Goal: Find specific page/section: Find specific page/section

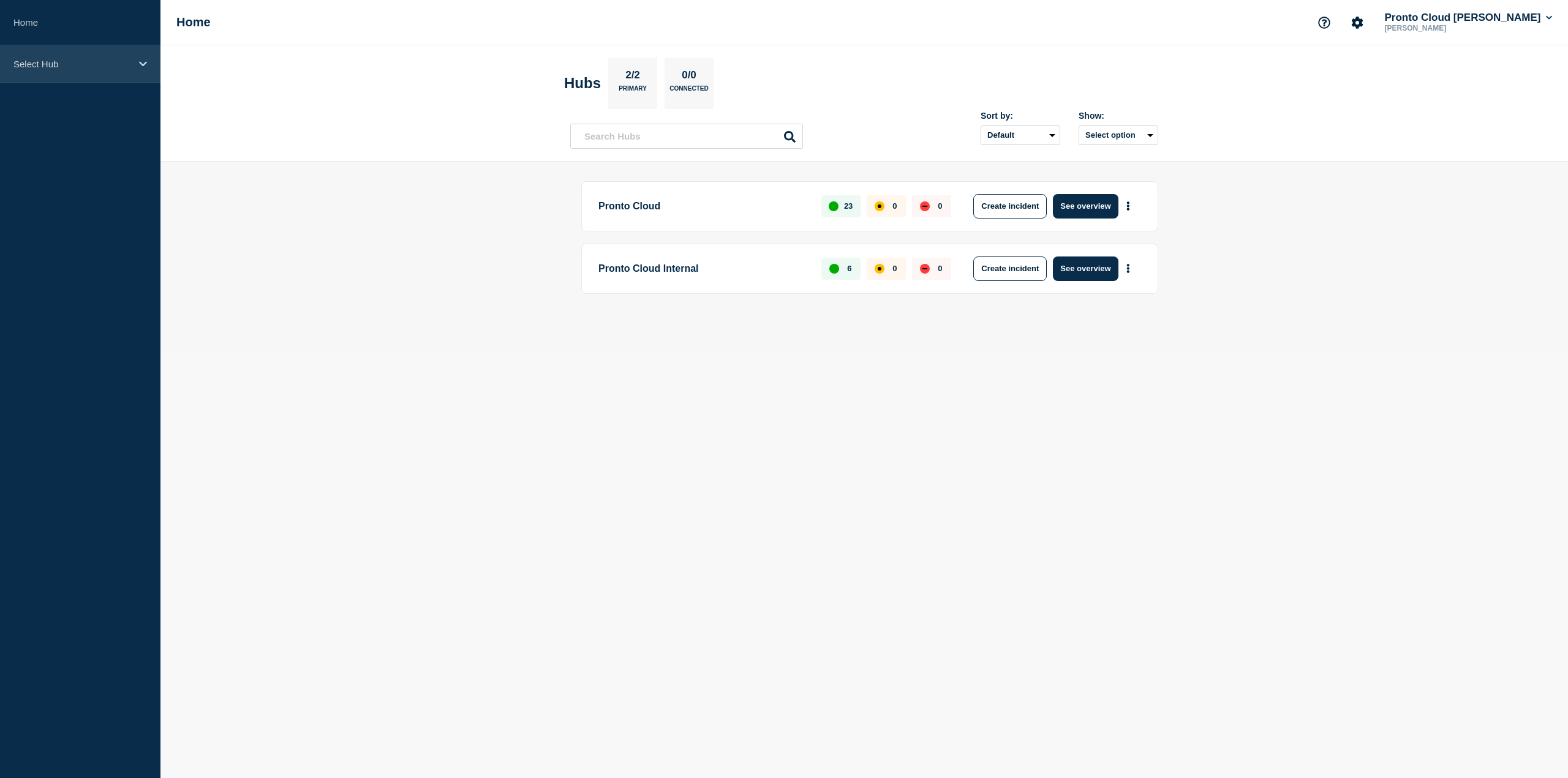
click at [12, 62] on div "Select Hub" at bounding box center [80, 64] width 160 height 37
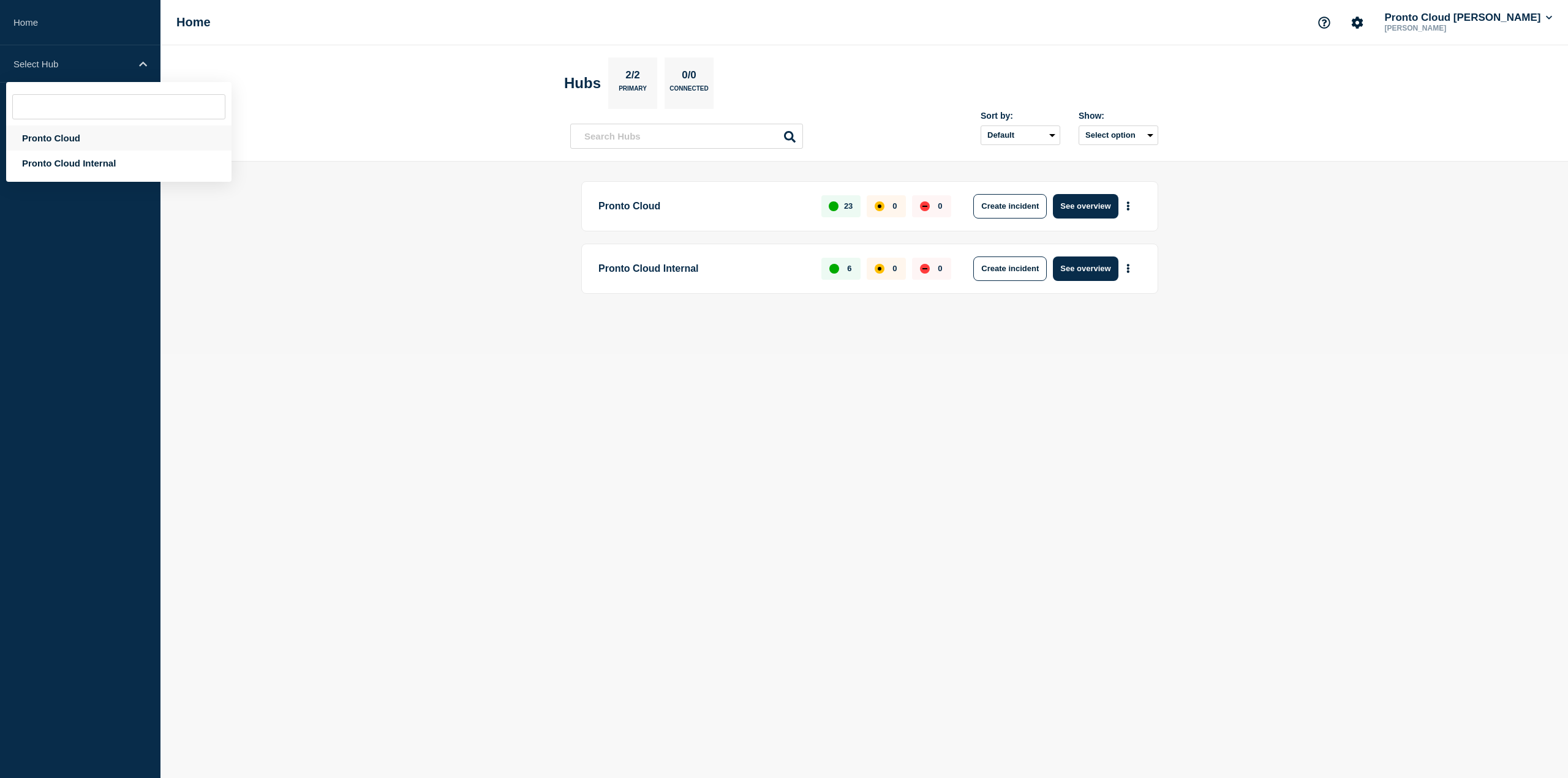
click at [41, 141] on div "Pronto Cloud" at bounding box center [118, 138] width 225 height 25
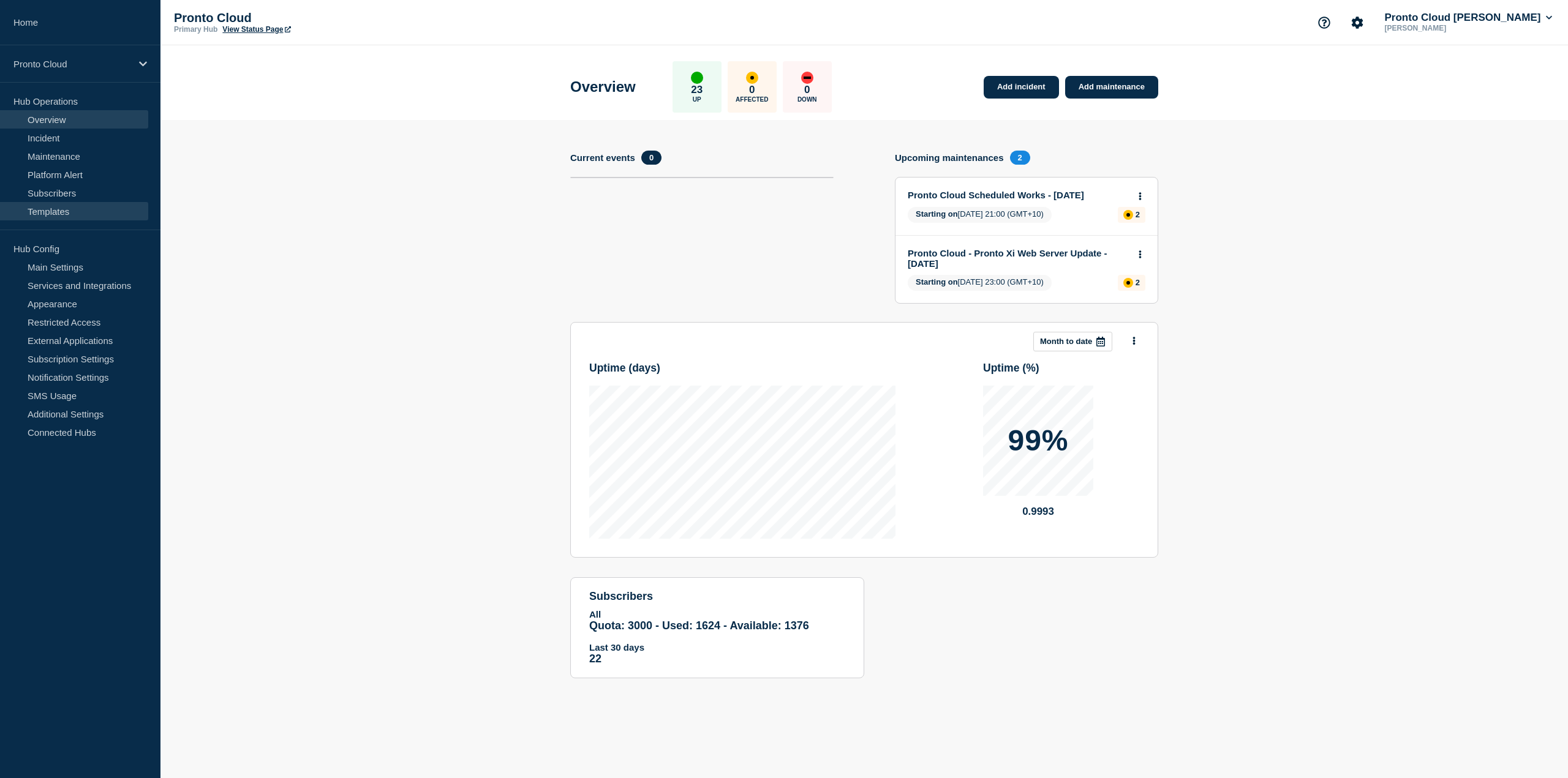
click at [34, 210] on link "Templates" at bounding box center [74, 211] width 148 height 19
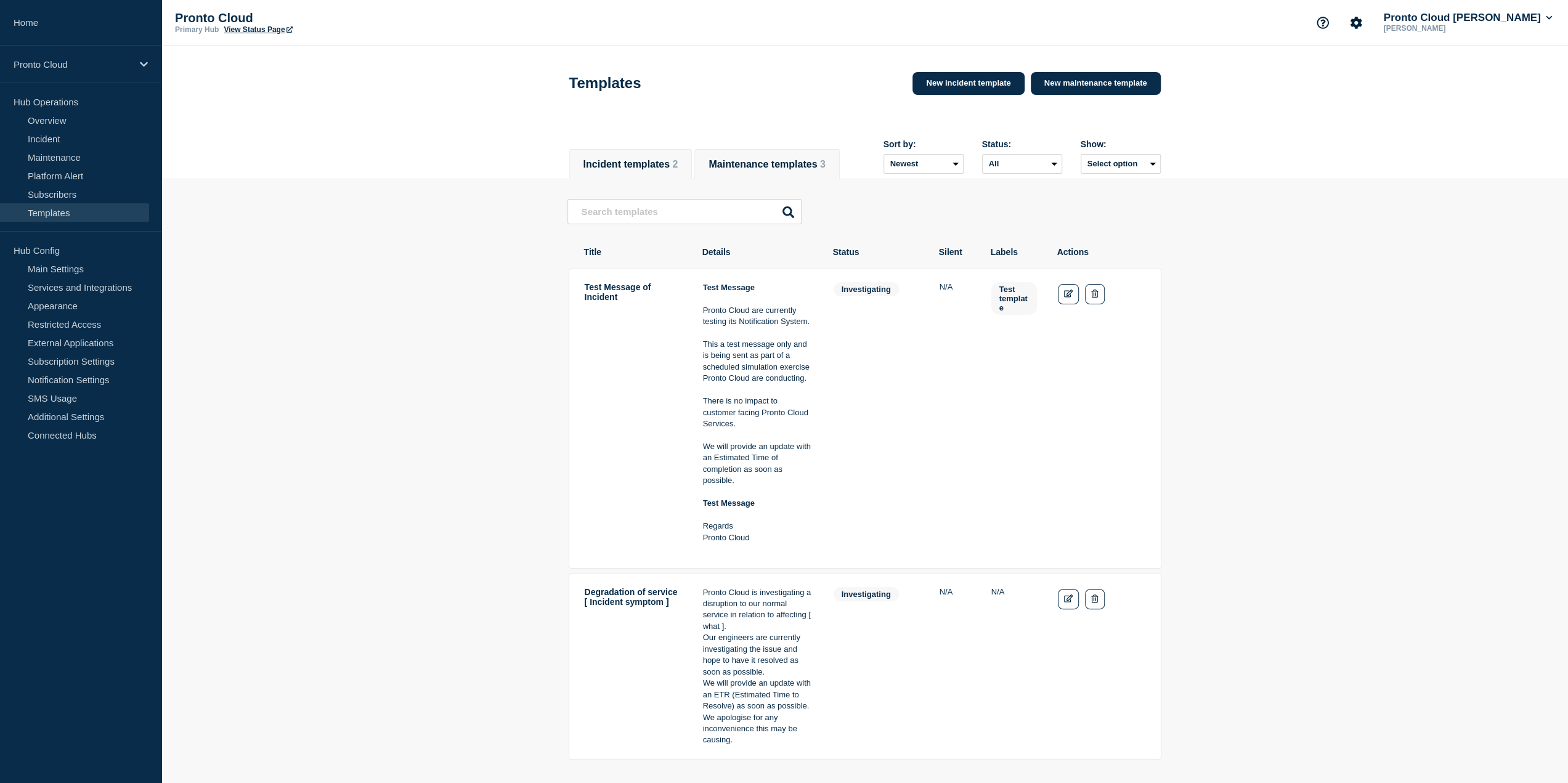
click at [750, 159] on button "Maintenance templates 3" at bounding box center [767, 164] width 116 height 11
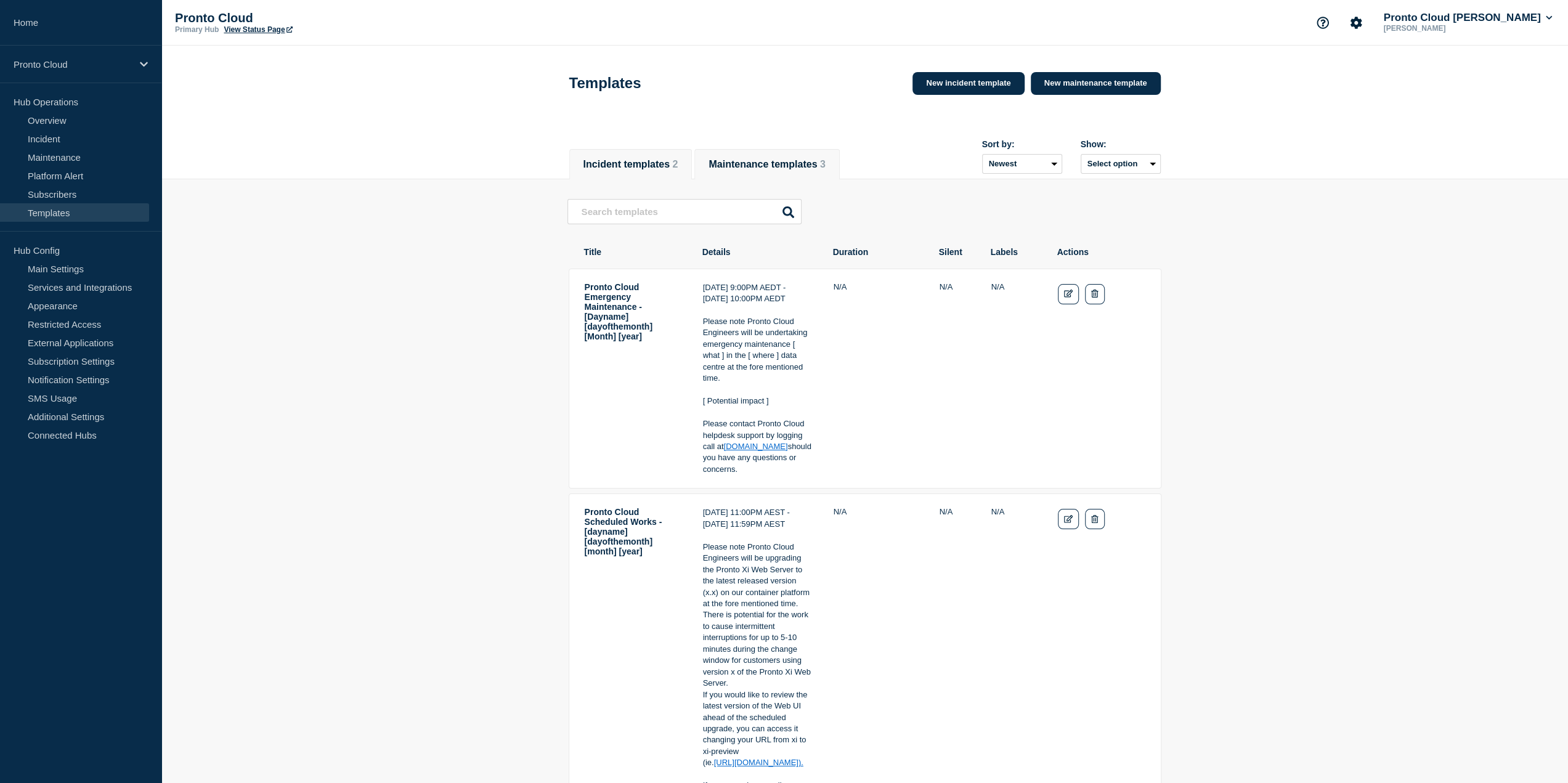
click at [597, 168] on button "Incident templates 2" at bounding box center [631, 164] width 95 height 11
